Goal: Obtain resource: Download file/media

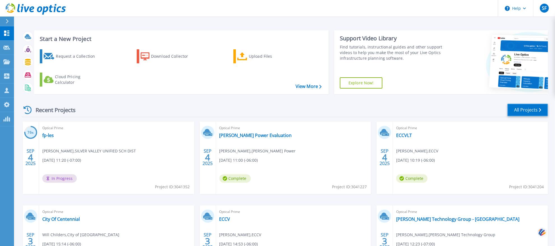
click at [538, 104] on link "All Projects" at bounding box center [527, 110] width 41 height 13
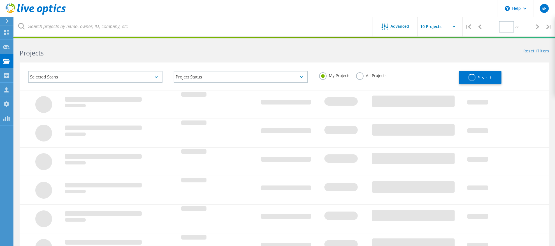
type input "1"
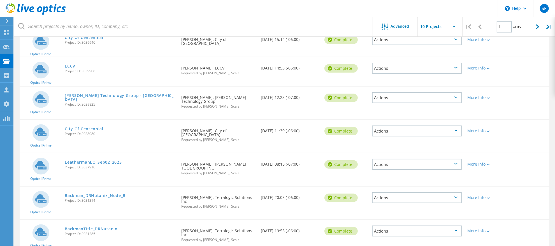
scroll to position [189, 0]
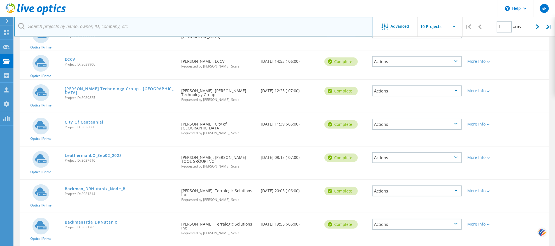
click at [141, 23] on input "text" at bounding box center [193, 27] width 359 height 20
type input "backman"
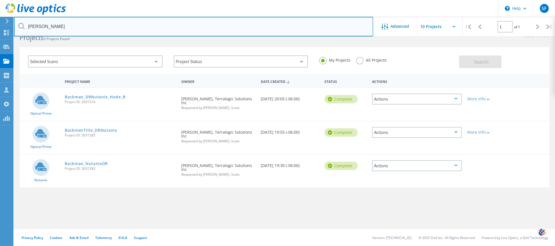
scroll to position [15, 0]
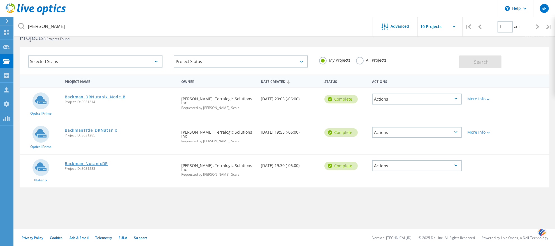
click at [99, 162] on link "Backman_NutanixDR" at bounding box center [86, 164] width 43 height 4
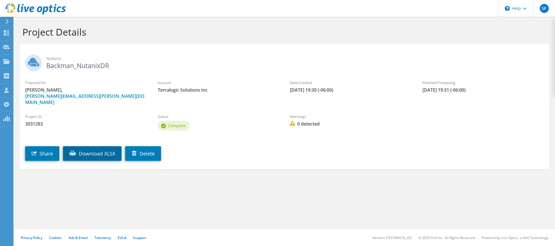
click at [82, 147] on link "Download XLSX" at bounding box center [92, 153] width 59 height 15
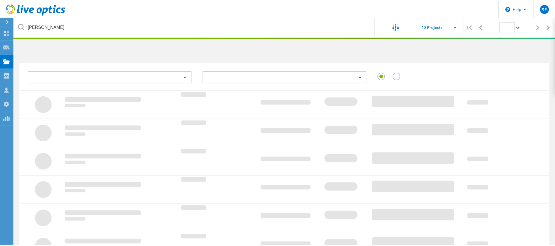
scroll to position [15, 0]
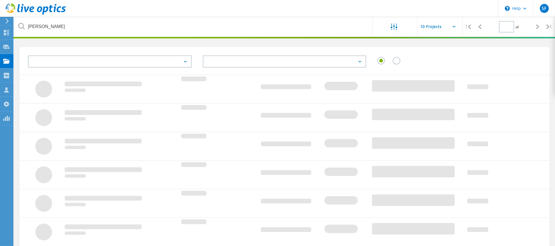
type input "1"
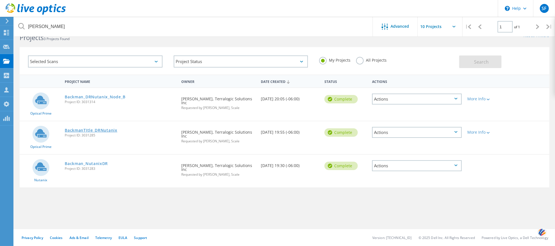
click at [94, 128] on link "BackmanTItle_DRNutanix" at bounding box center [91, 130] width 52 height 4
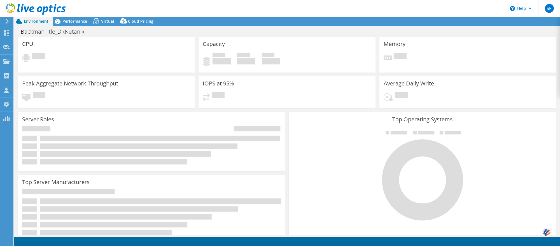
select select "USD"
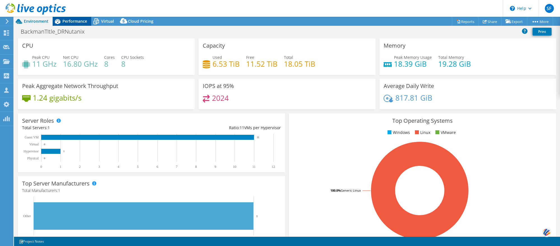
click at [81, 21] on span "Performance" at bounding box center [74, 20] width 25 height 5
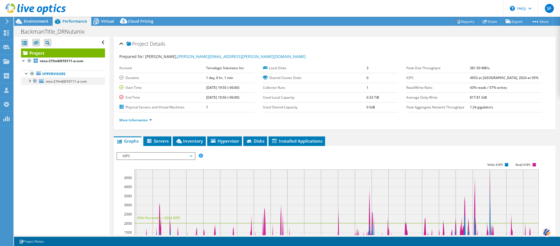
click at [33, 82] on div at bounding box center [35, 81] width 6 height 7
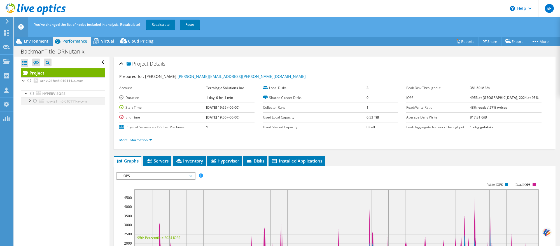
click at [34, 102] on div at bounding box center [35, 100] width 6 height 7
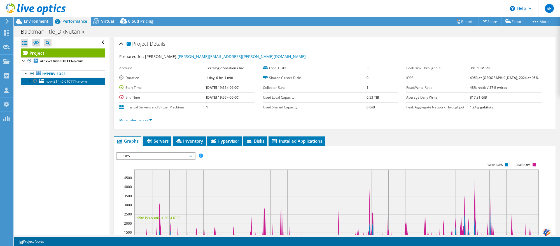
click at [70, 83] on span "ntnx-21fm6l010111-a-cvm" at bounding box center [66, 81] width 41 height 5
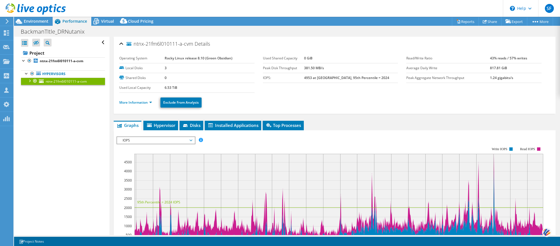
click at [134, 107] on ul "More Information Exclude From Analysis" at bounding box center [334, 101] width 431 height 11
click at [135, 106] on li "More Information" at bounding box center [137, 102] width 36 height 6
click at [135, 104] on link "More Information" at bounding box center [135, 102] width 33 height 5
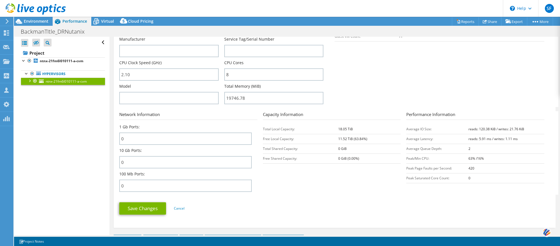
scroll to position [92, 0]
